Goal: Task Accomplishment & Management: Manage account settings

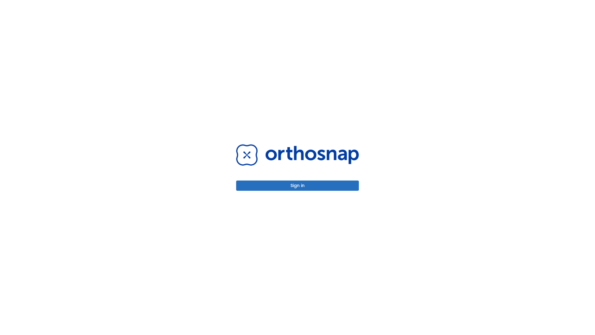
click at [297, 185] on button "Sign in" at bounding box center [297, 185] width 123 height 10
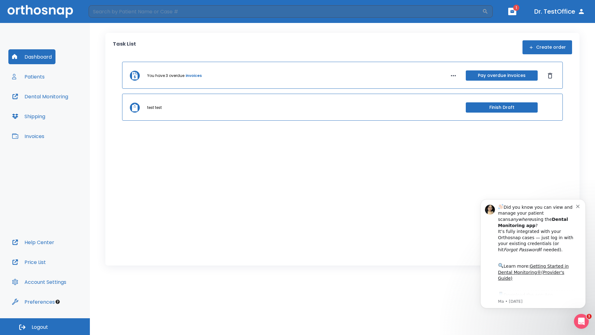
click at [45, 326] on span "Logout" at bounding box center [40, 326] width 16 height 7
